Goal: Task Accomplishment & Management: Use online tool/utility

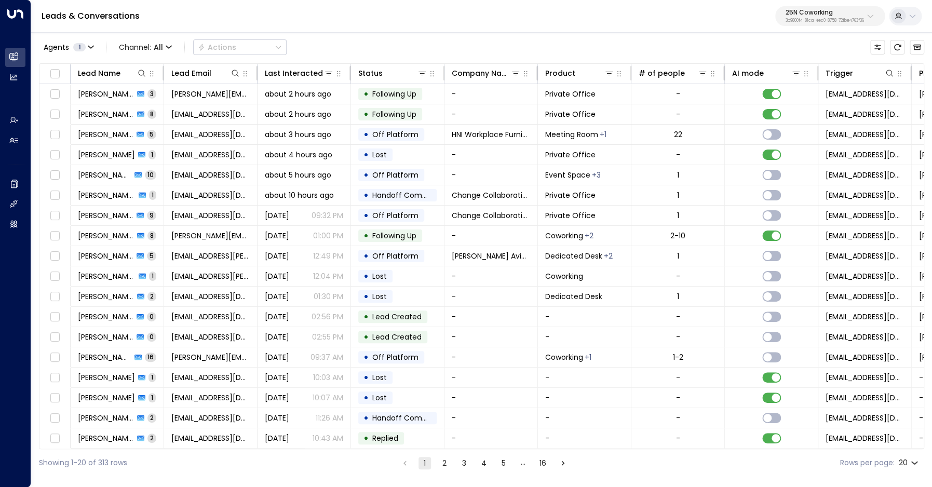
click at [820, 16] on p "25N Coworking" at bounding box center [824, 12] width 78 height 6
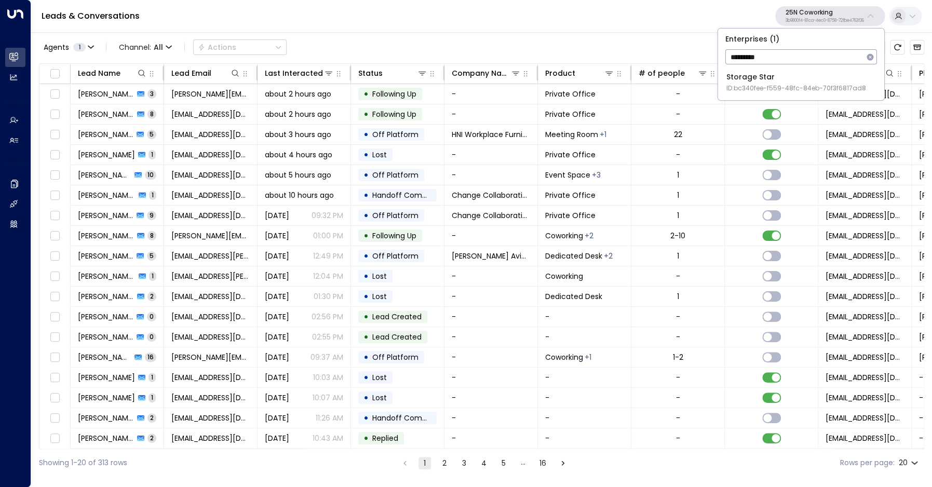
type input "*********"
click at [785, 81] on div "Storage Star ID: bc340fee-f559-48fc-84eb-70f3f6817ad8" at bounding box center [796, 82] width 140 height 21
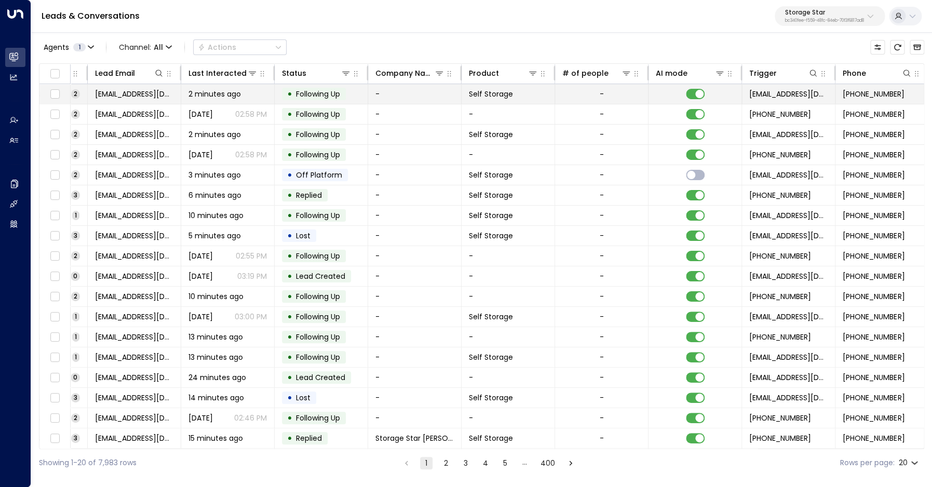
scroll to position [0, 162]
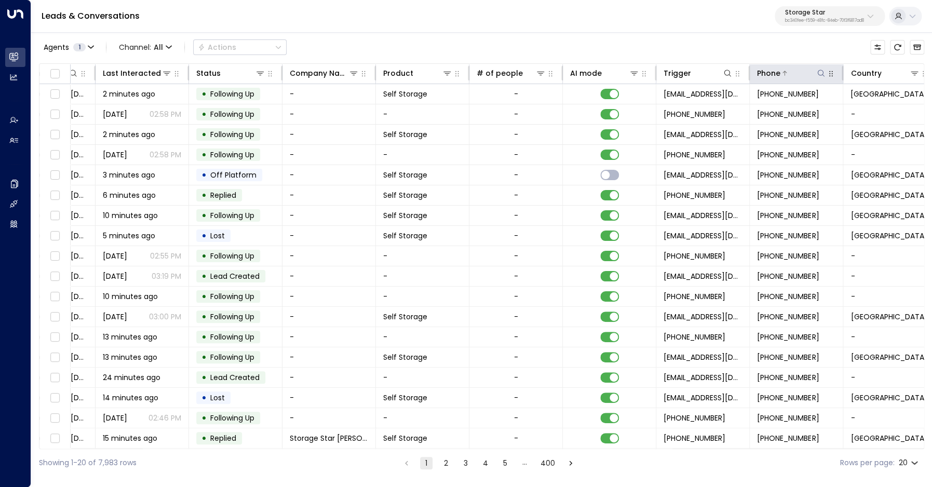
click at [817, 73] on icon at bounding box center [820, 73] width 8 height 8
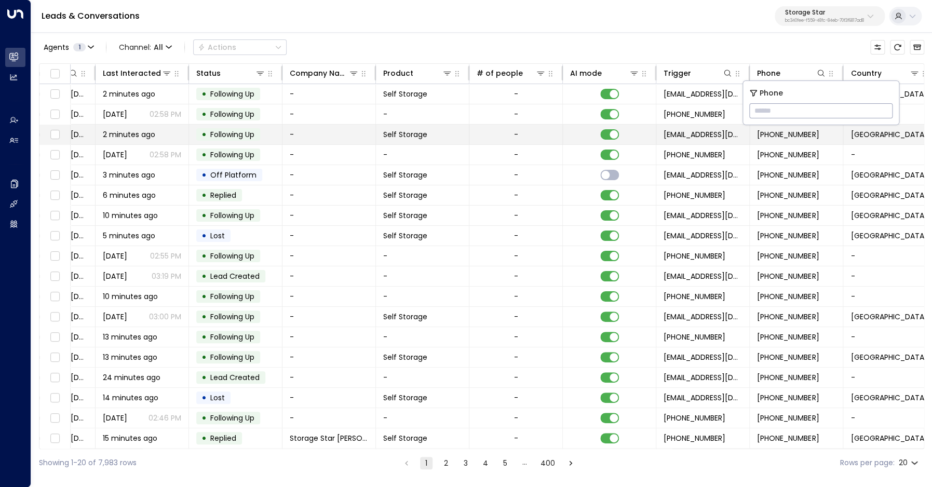
paste input "**********"
type input "**********"
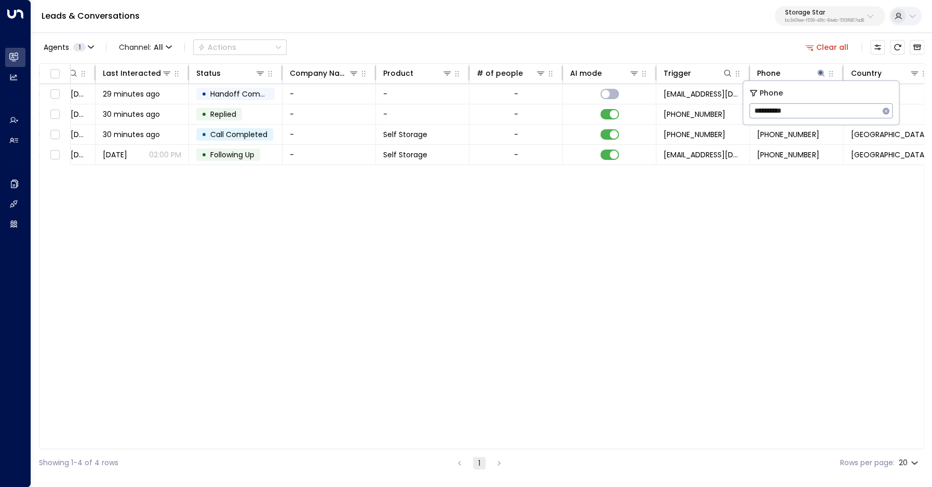
click at [676, 45] on div "Agents 1 Channel: All Actions Clear all" at bounding box center [481, 47] width 885 height 22
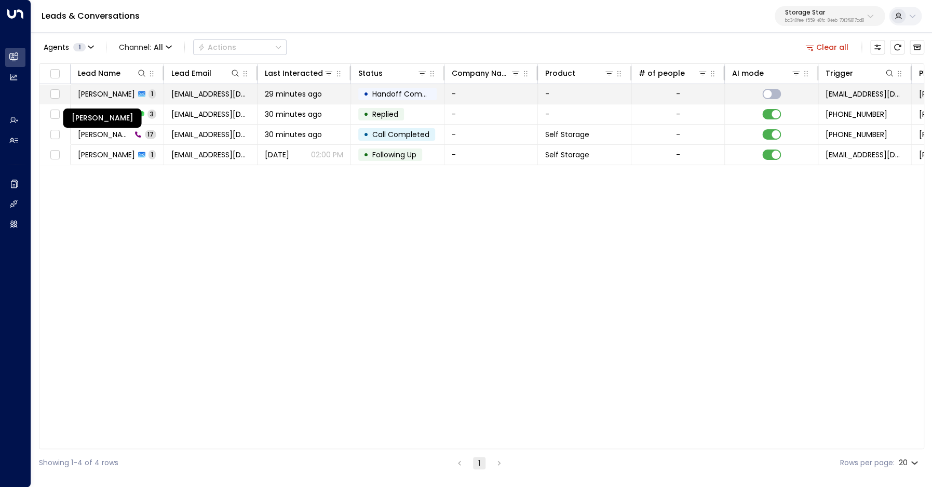
click at [110, 92] on span "[PERSON_NAME]" at bounding box center [106, 94] width 57 height 10
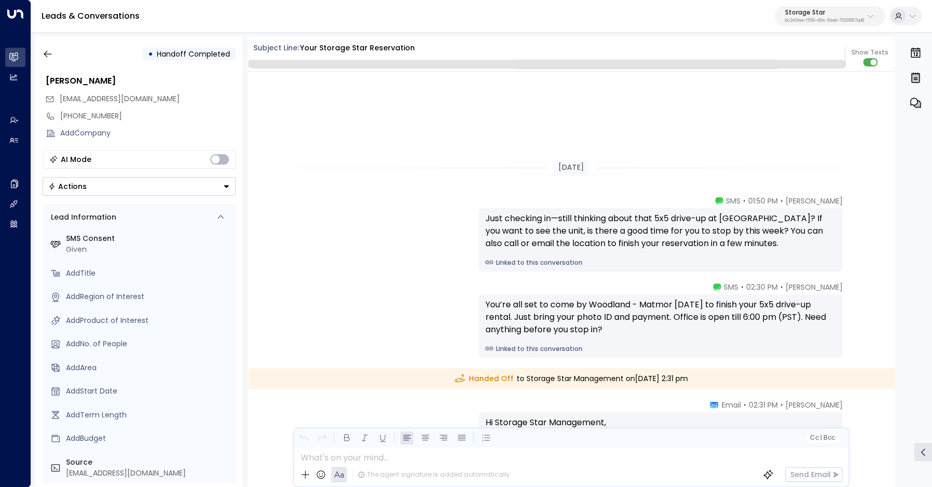
scroll to position [174, 0]
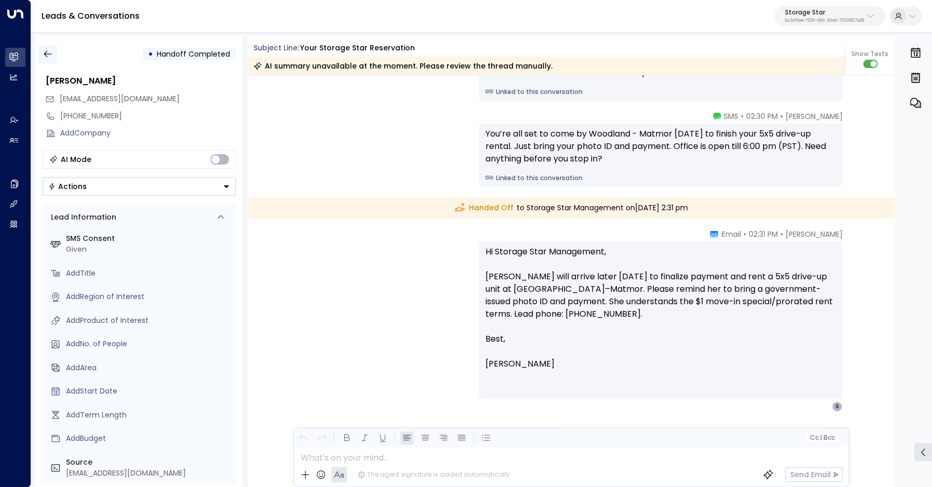
click at [43, 51] on icon "button" at bounding box center [48, 54] width 10 height 10
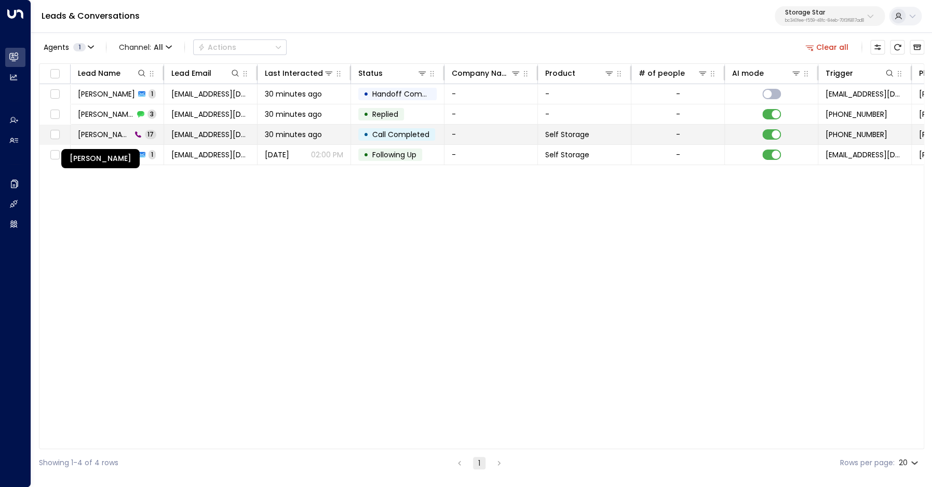
click at [110, 137] on span "[PERSON_NAME]" at bounding box center [104, 134] width 53 height 10
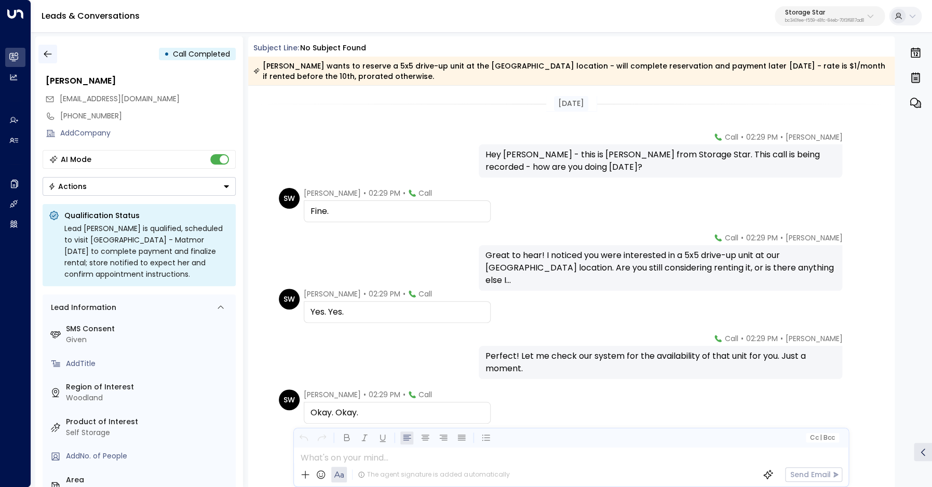
click at [44, 54] on icon "button" at bounding box center [48, 54] width 8 height 7
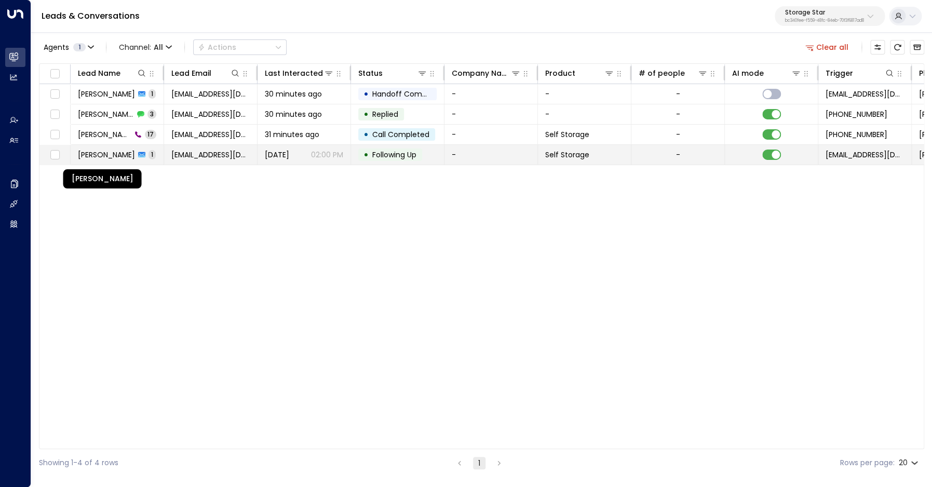
click at [112, 158] on span "[PERSON_NAME]" at bounding box center [106, 154] width 57 height 10
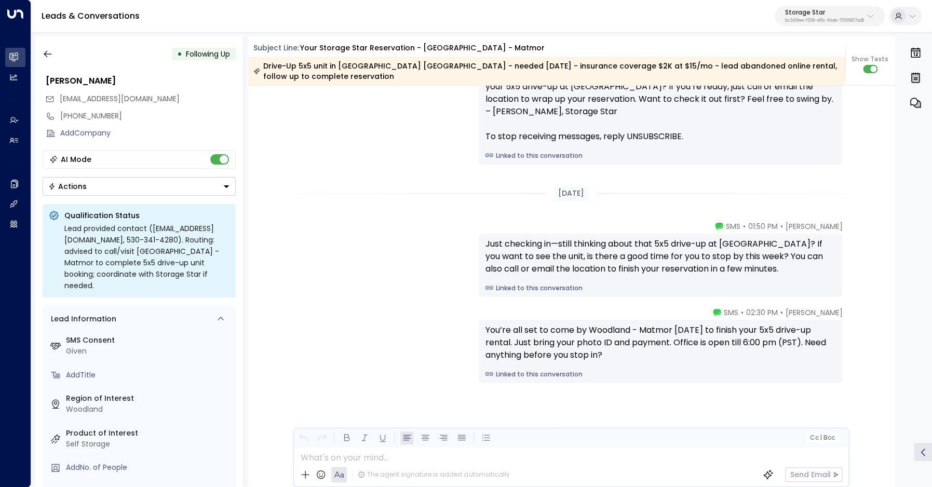
scroll to position [978, 0]
click at [48, 56] on icon "button" at bounding box center [48, 54] width 10 height 10
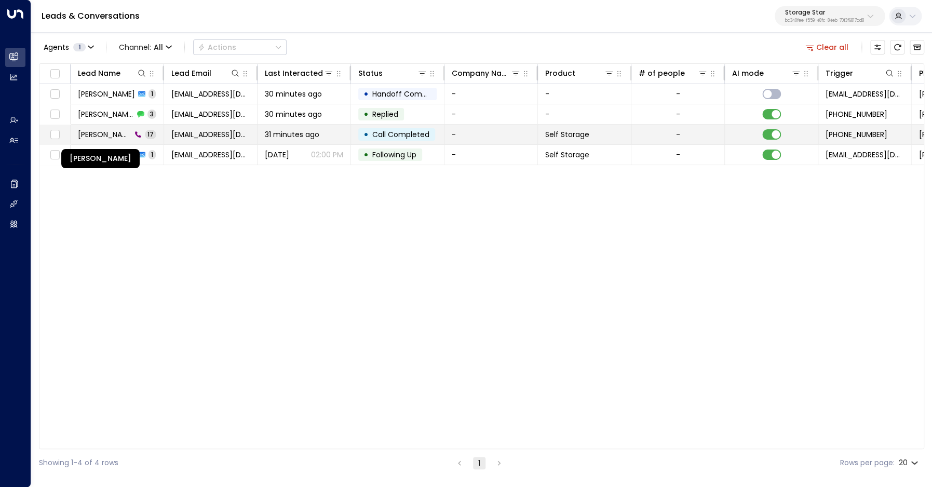
click at [104, 129] on span "[PERSON_NAME]" at bounding box center [104, 134] width 53 height 10
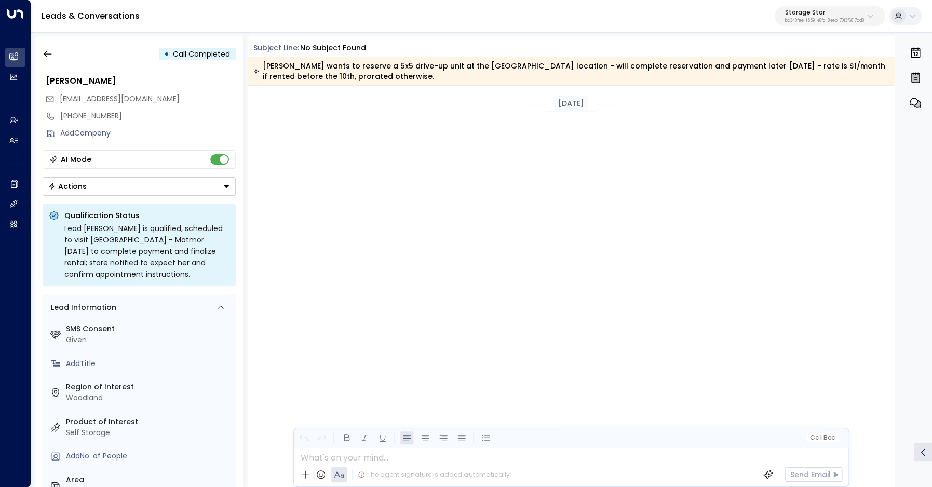
scroll to position [612, 0]
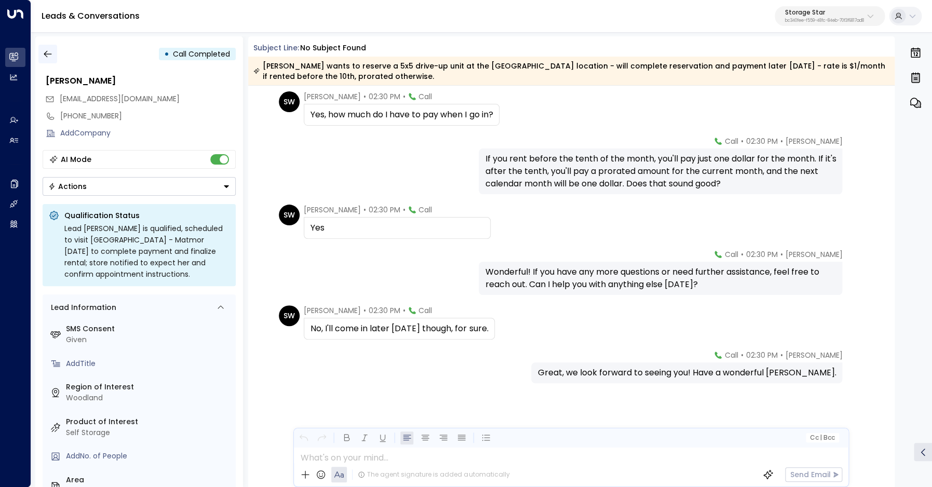
click at [45, 49] on icon "button" at bounding box center [48, 54] width 10 height 10
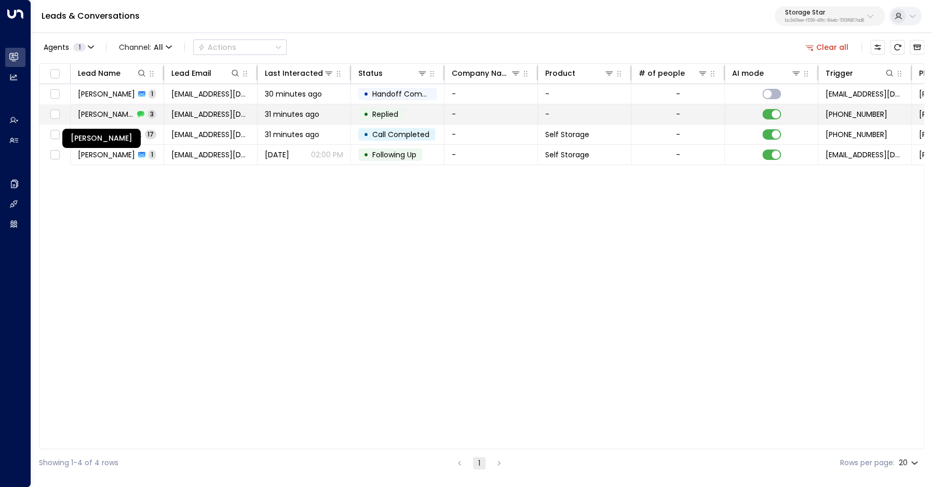
click at [90, 112] on span "[PERSON_NAME]" at bounding box center [106, 114] width 56 height 10
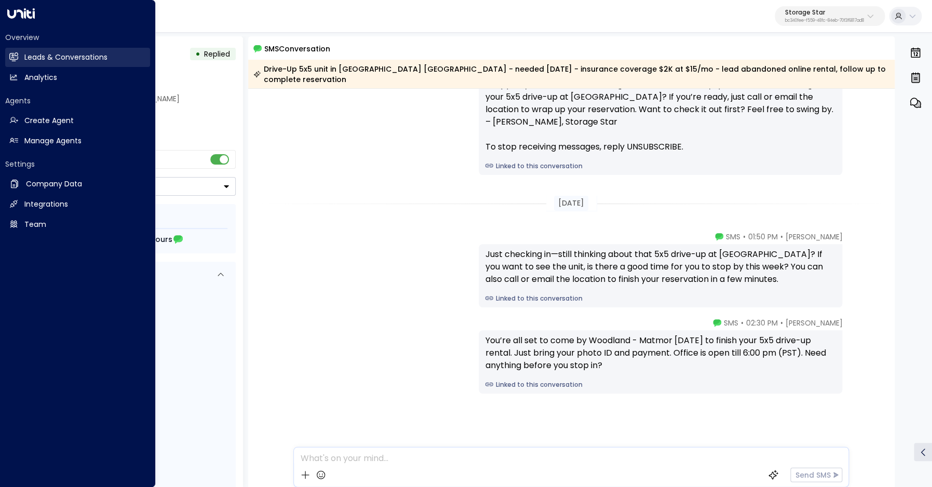
scroll to position [73, 0]
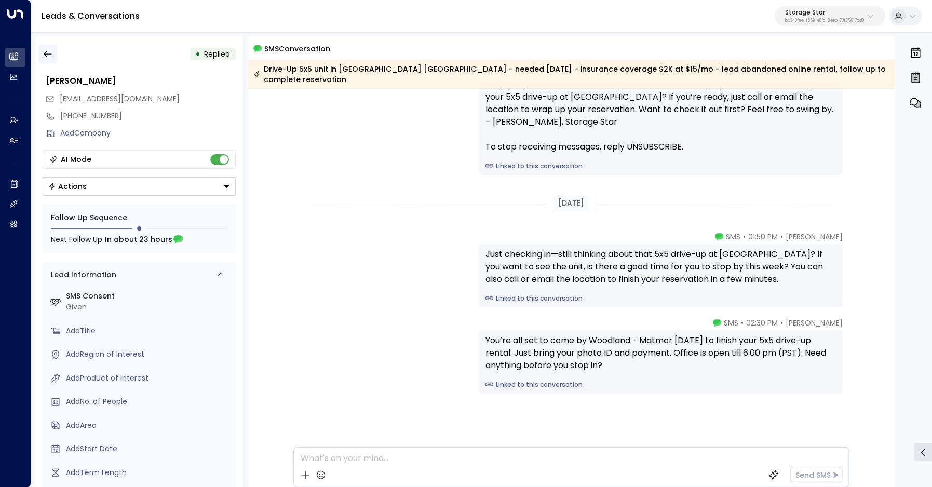
click at [50, 58] on icon "button" at bounding box center [48, 54] width 10 height 10
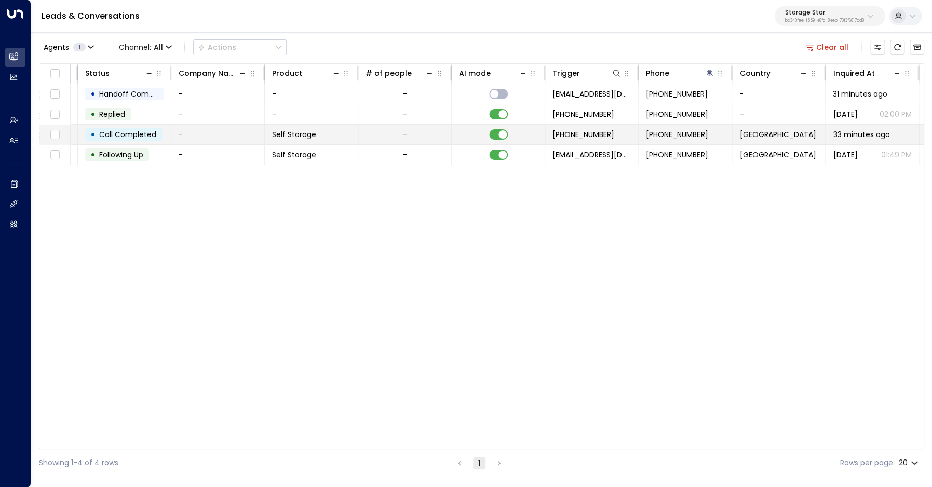
scroll to position [0, 363]
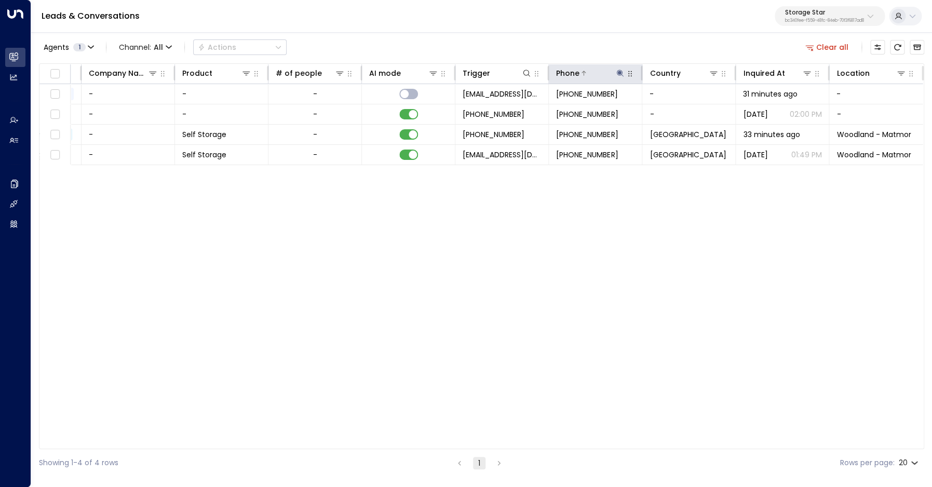
click at [618, 74] on icon at bounding box center [620, 73] width 7 height 7
click at [601, 116] on input "**********" at bounding box center [613, 110] width 130 height 19
type input "**********"
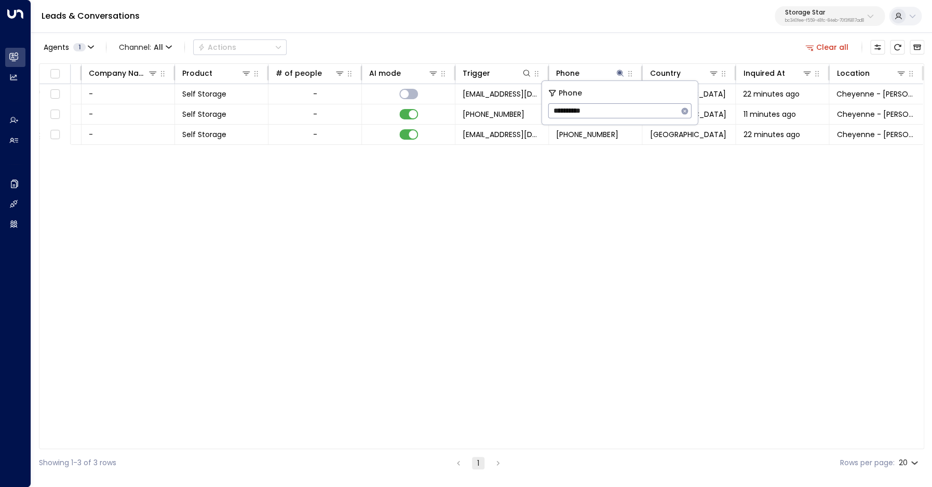
click at [481, 34] on div "Agents 1 Channel: All Actions Clear all Lead Name Lead Email Last Interacted St…" at bounding box center [481, 253] width 885 height 445
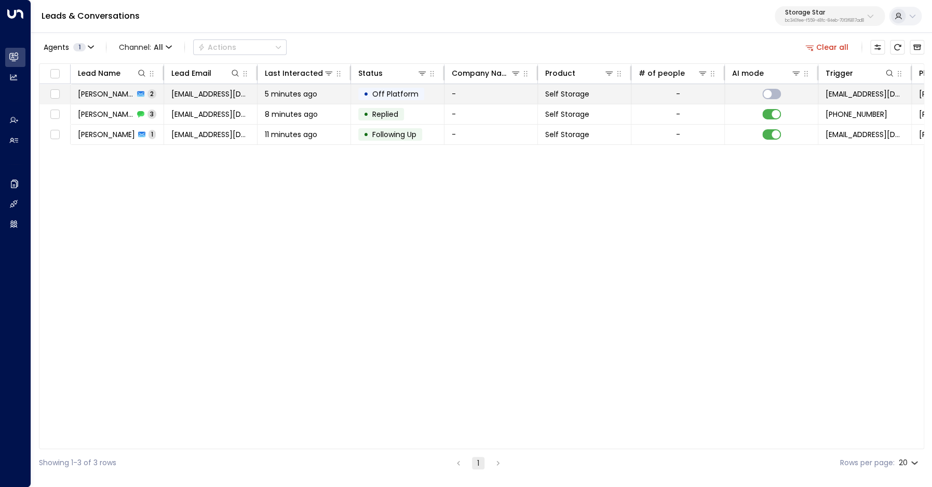
click at [106, 92] on span "[PERSON_NAME]" at bounding box center [106, 94] width 56 height 10
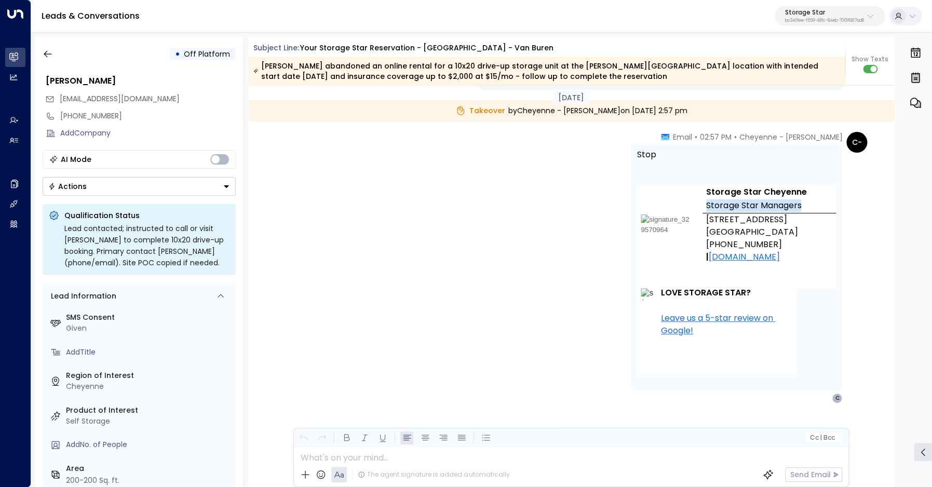
scroll to position [1211, 0]
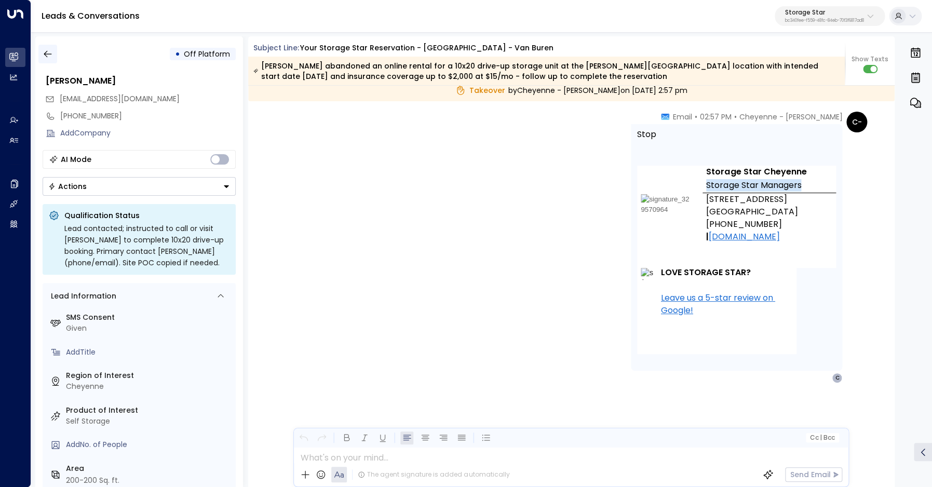
click at [48, 56] on icon "button" at bounding box center [48, 54] width 10 height 10
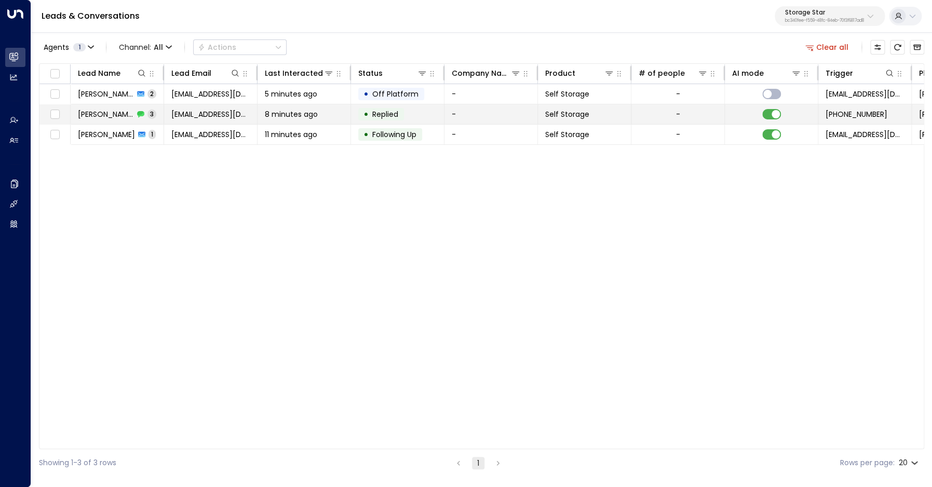
click at [101, 113] on span "[PERSON_NAME]" at bounding box center [106, 114] width 56 height 10
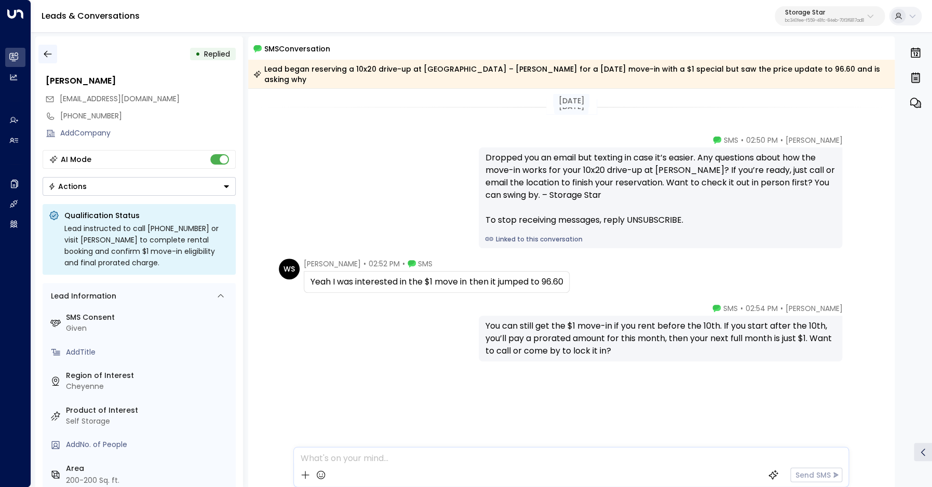
click at [42, 54] on button "button" at bounding box center [47, 54] width 19 height 19
